Goal: Navigation & Orientation: Find specific page/section

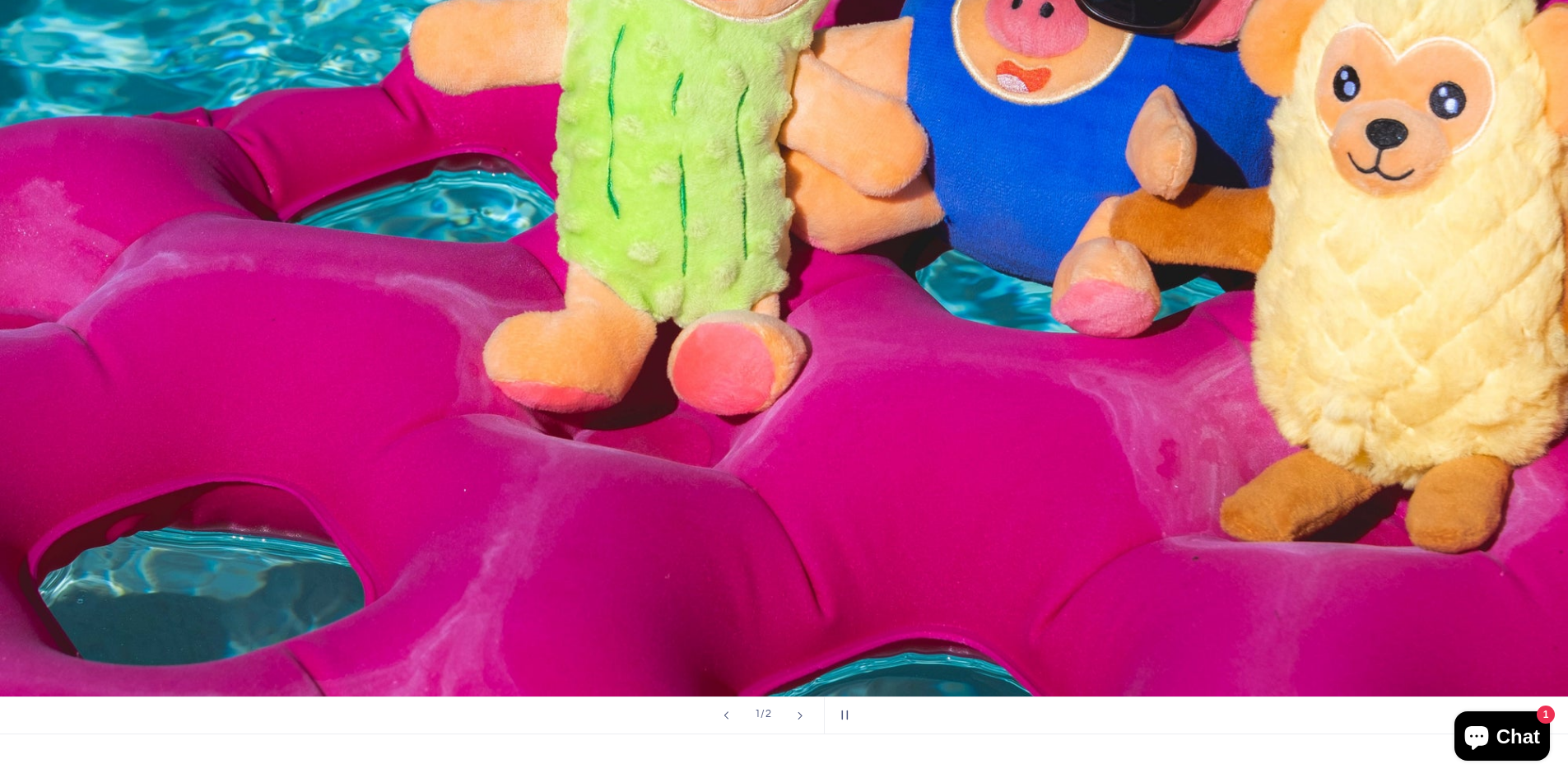
scroll to position [823, 0]
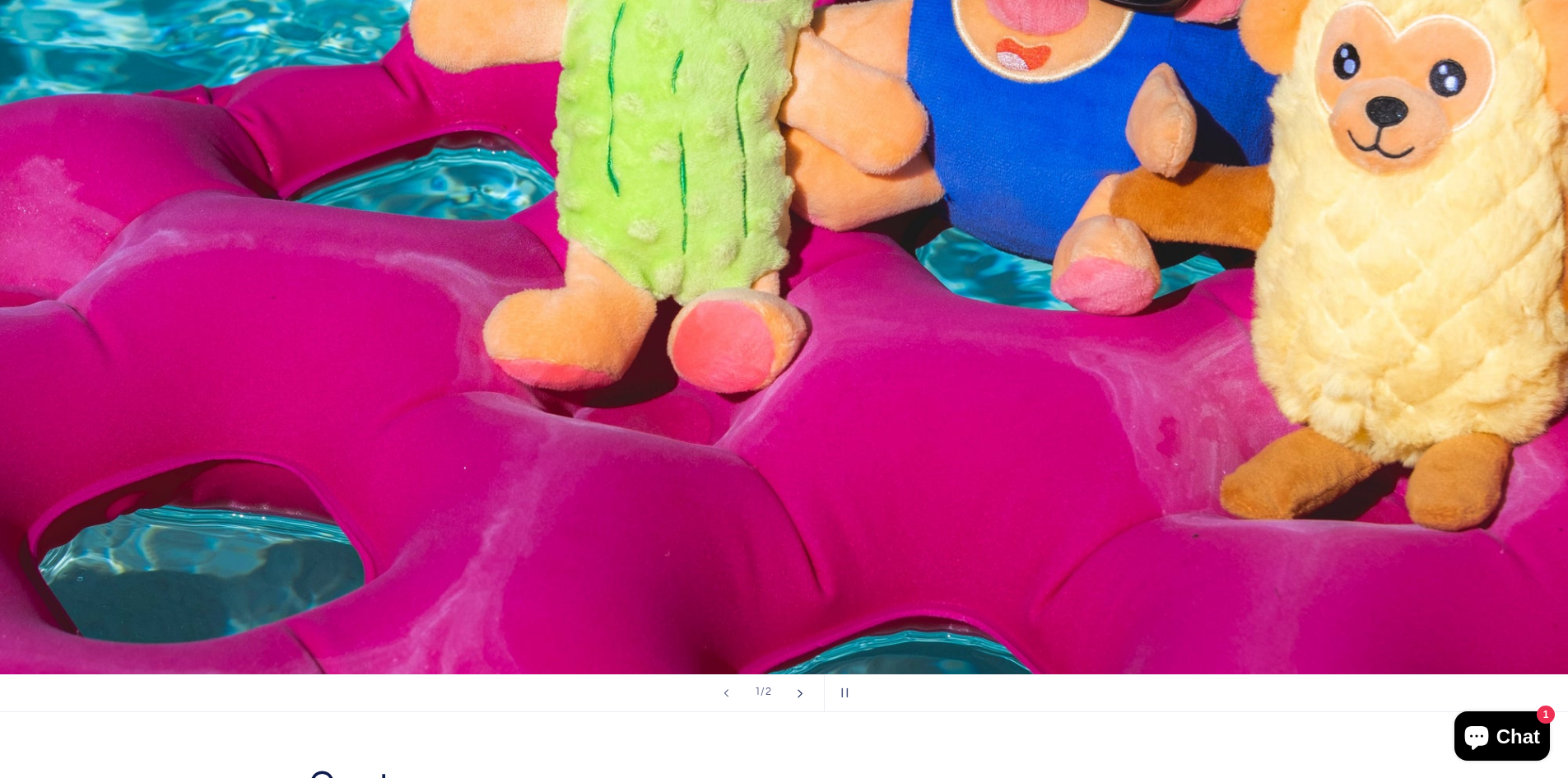
click at [795, 692] on button "Next slide" at bounding box center [800, 692] width 36 height 36
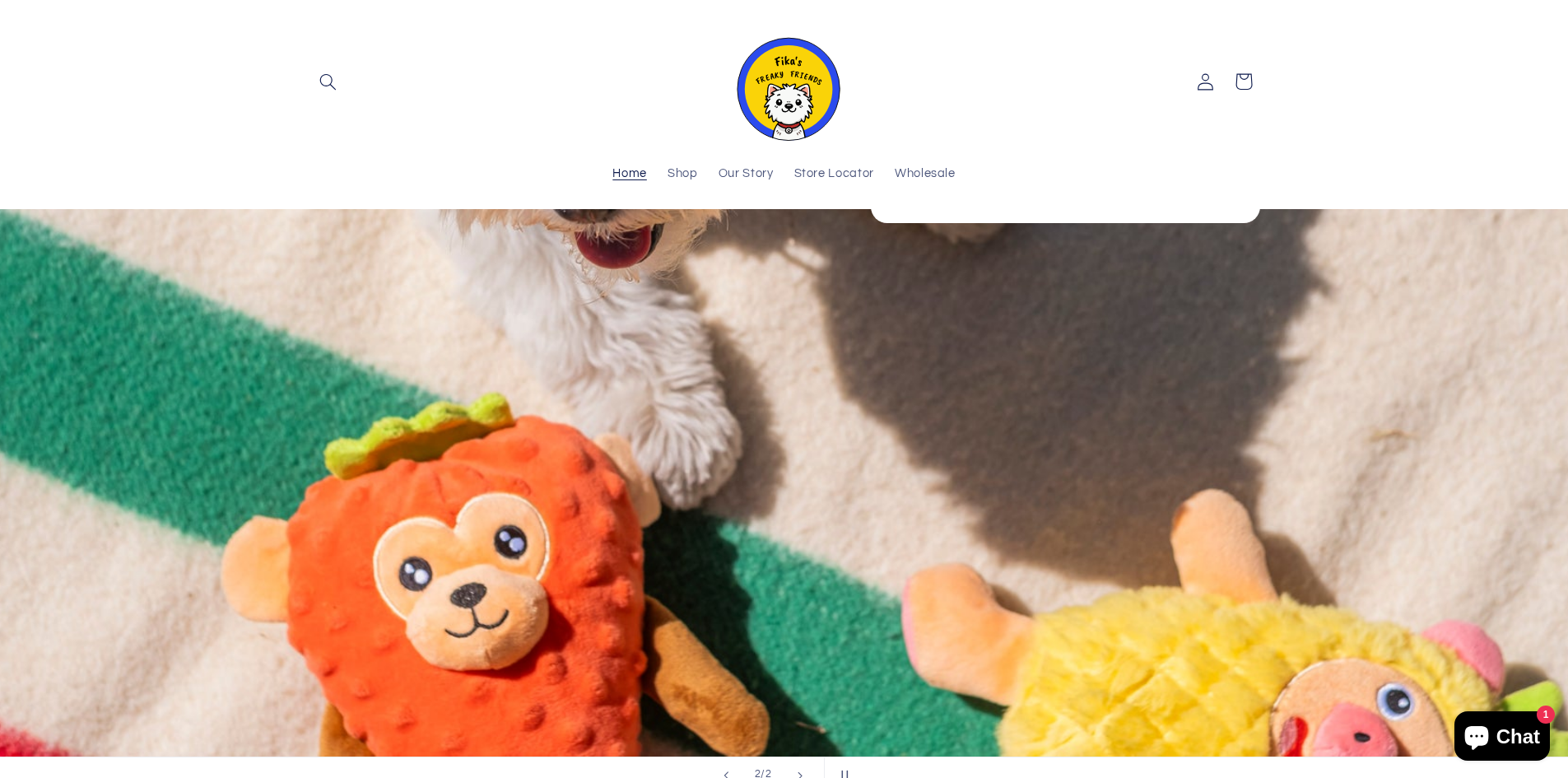
scroll to position [658, 0]
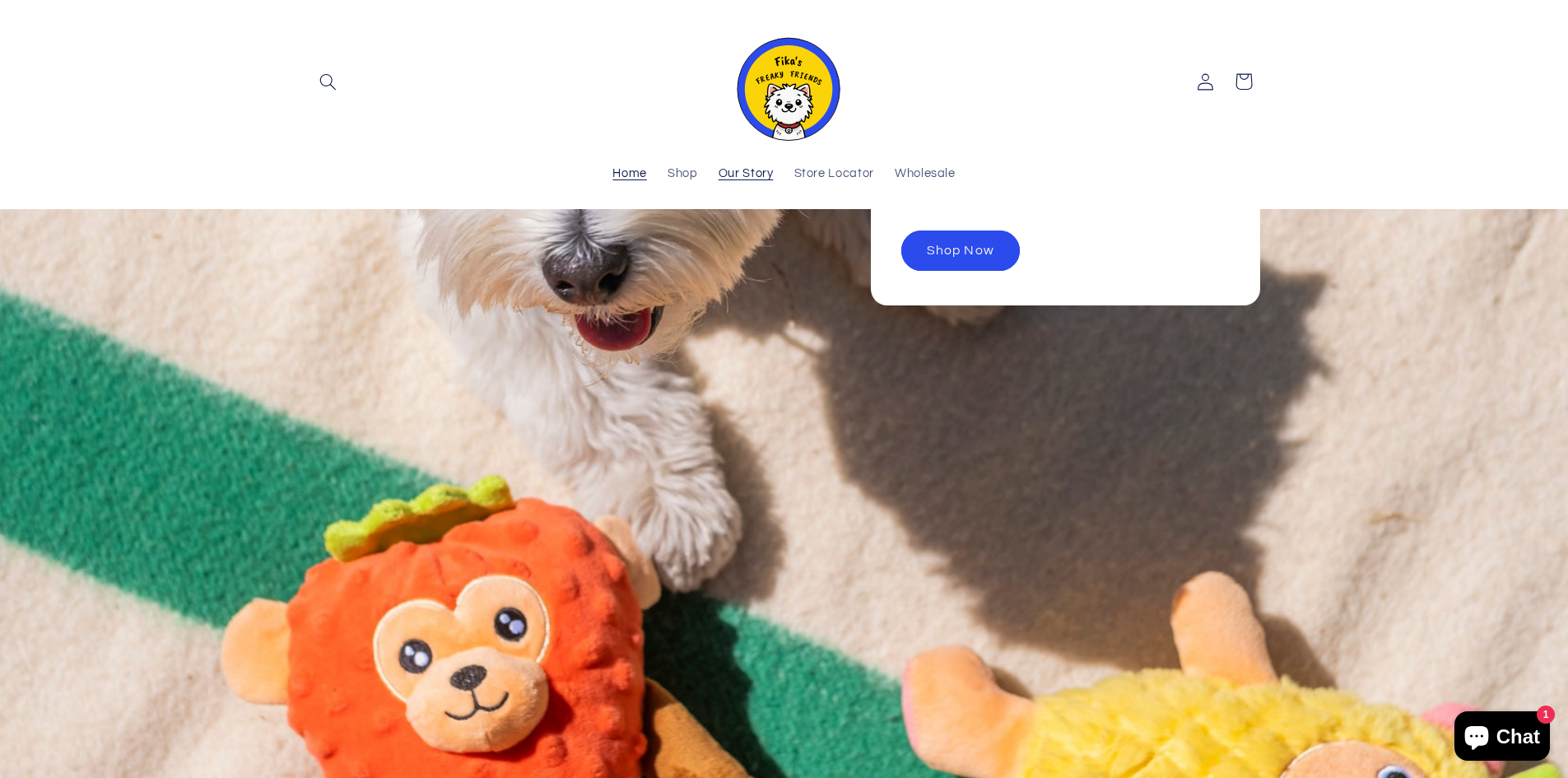
click at [748, 173] on span "Our Story" at bounding box center [746, 174] width 55 height 15
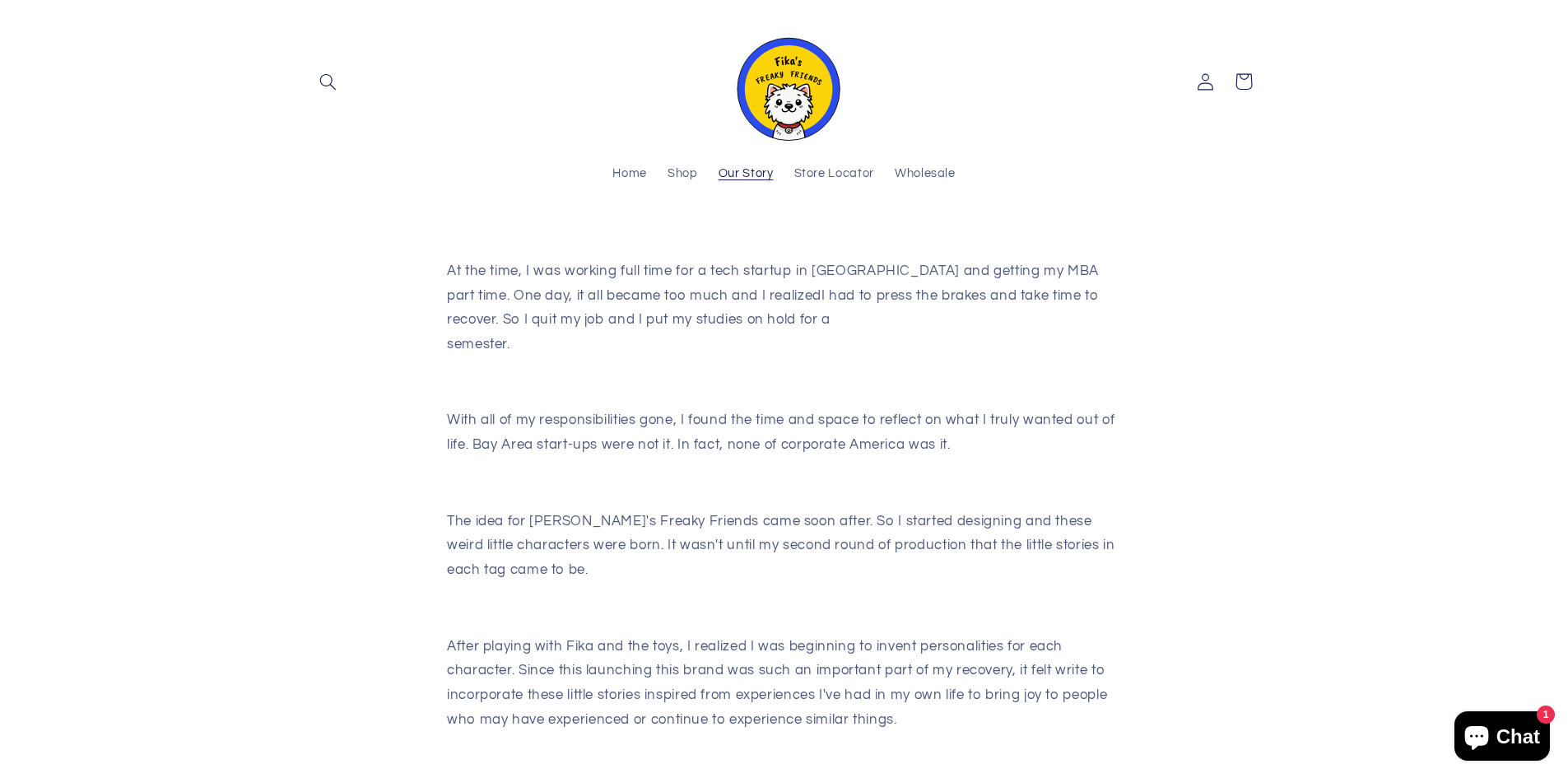
scroll to position [229, 0]
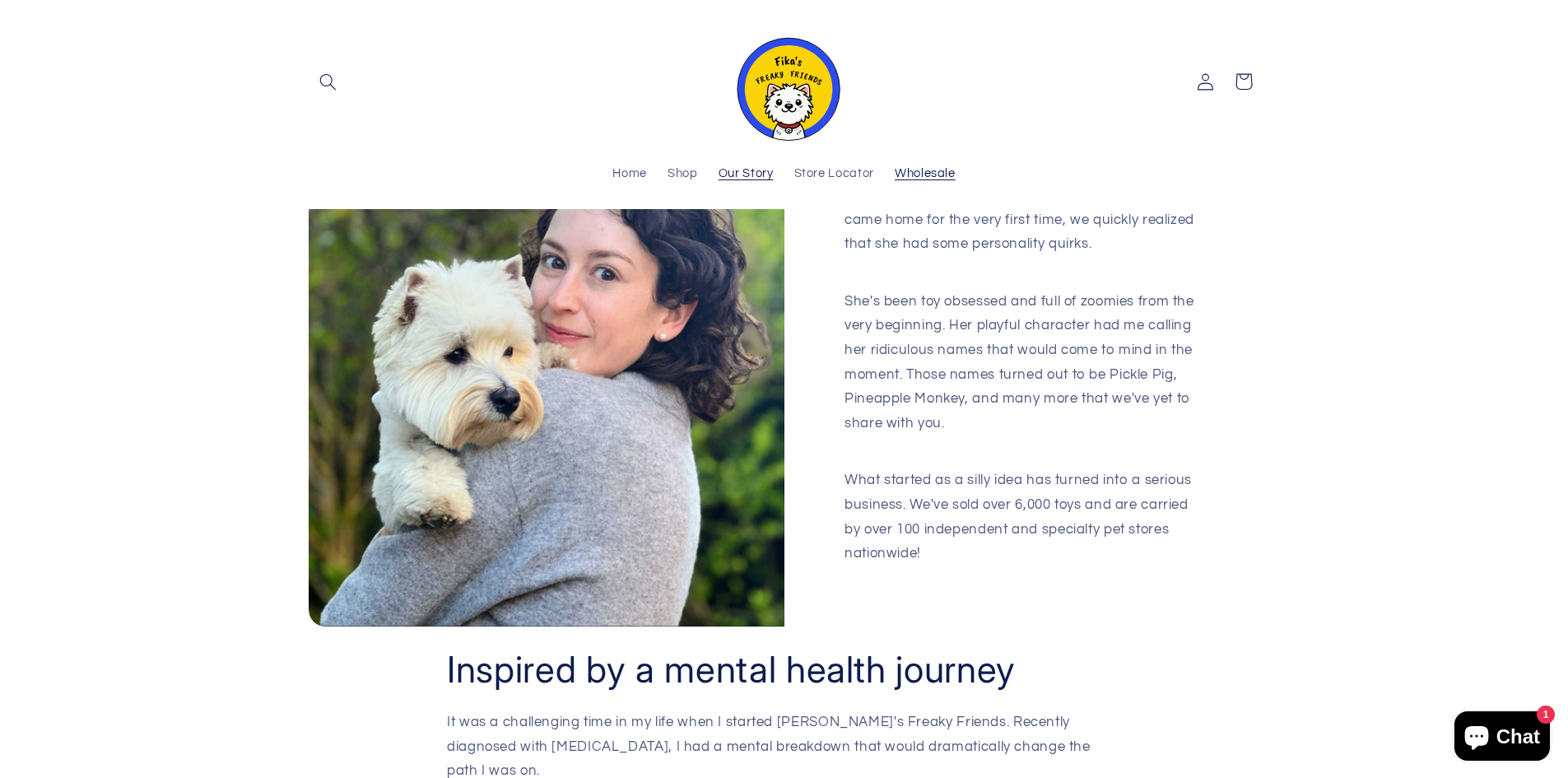
click at [923, 172] on span "Wholesale" at bounding box center [925, 174] width 61 height 15
